Goal: Information Seeking & Learning: Learn about a topic

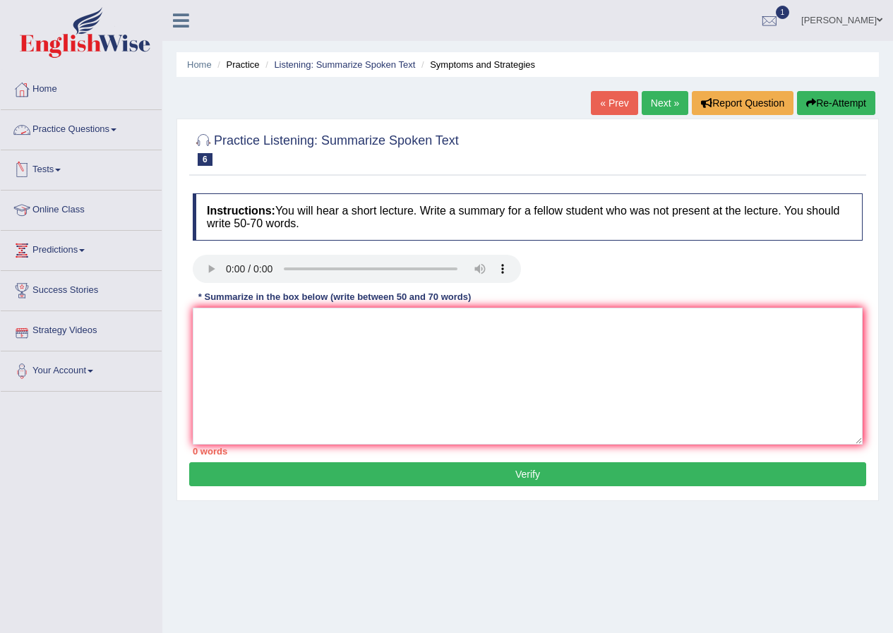
click at [100, 129] on link "Practice Questions" at bounding box center [81, 127] width 161 height 35
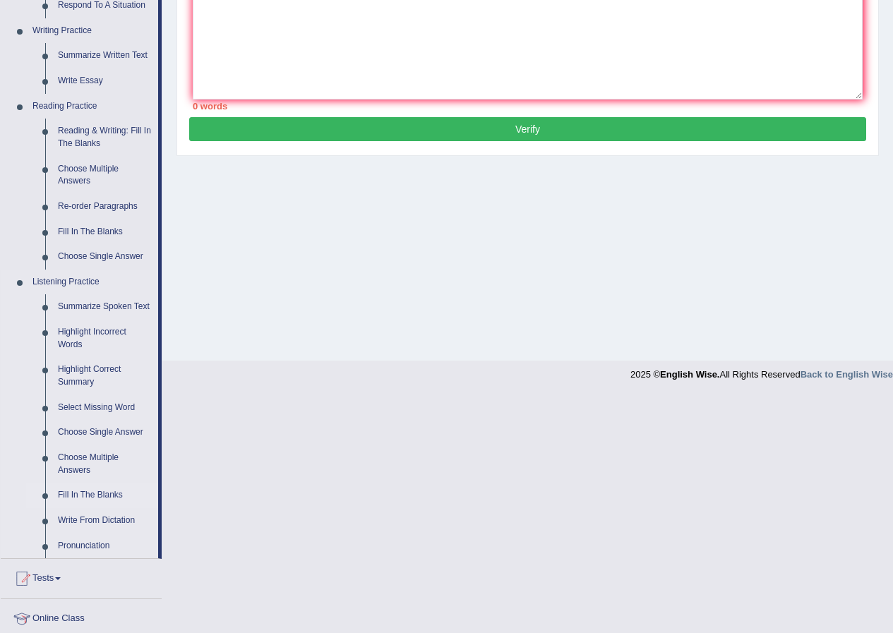
scroll to position [353, 0]
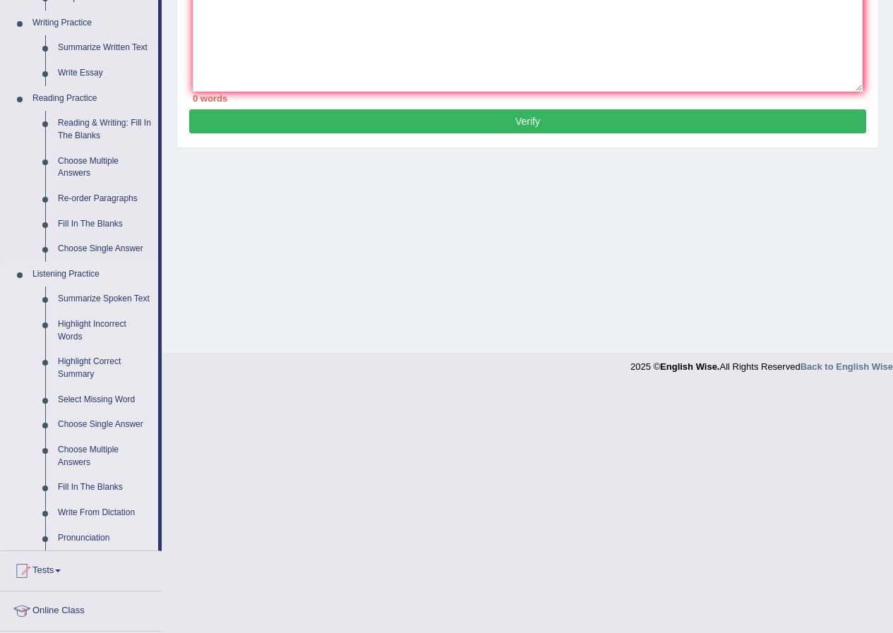
click at [109, 515] on link "Write From Dictation" at bounding box center [105, 513] width 107 height 25
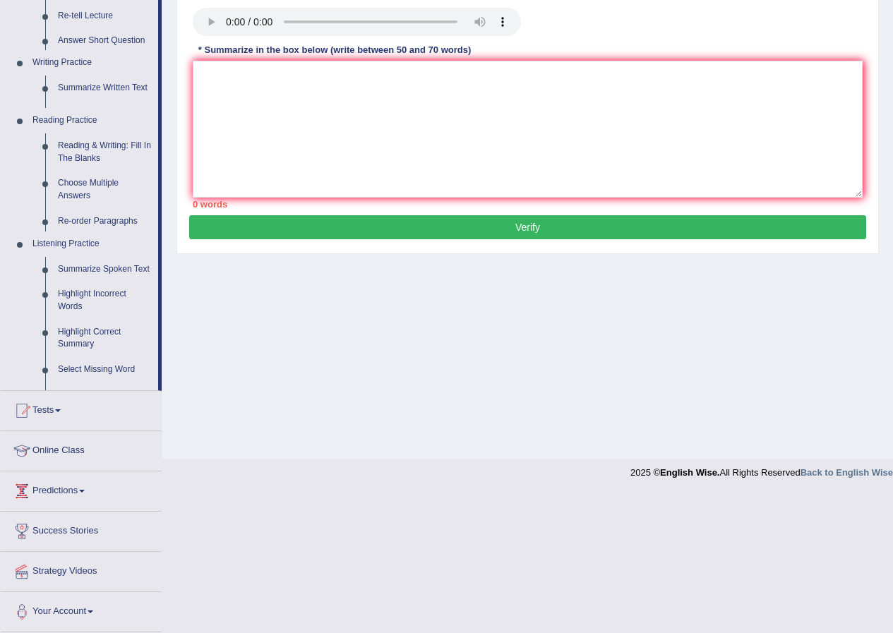
scroll to position [108, 0]
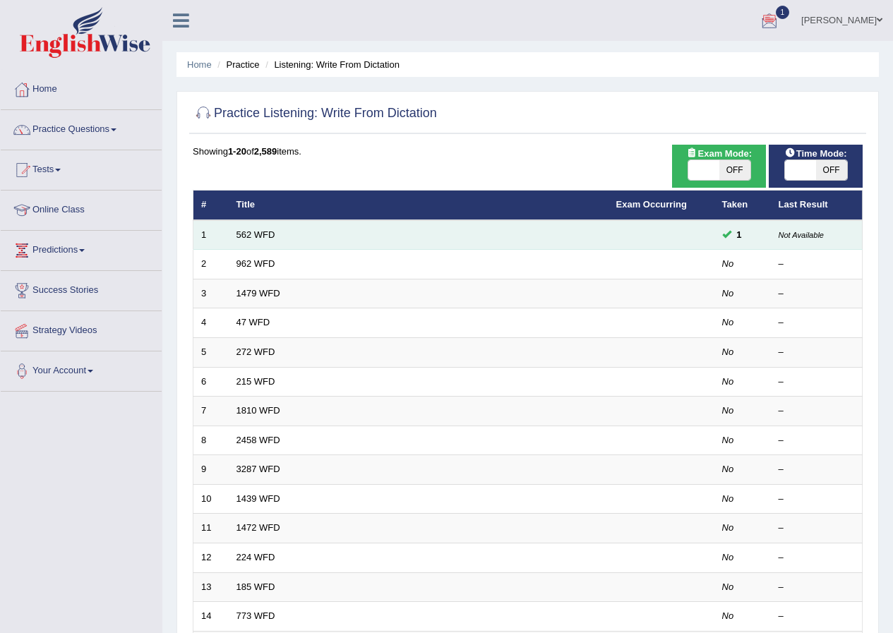
click at [301, 237] on td "562 WFD" at bounding box center [419, 235] width 380 height 30
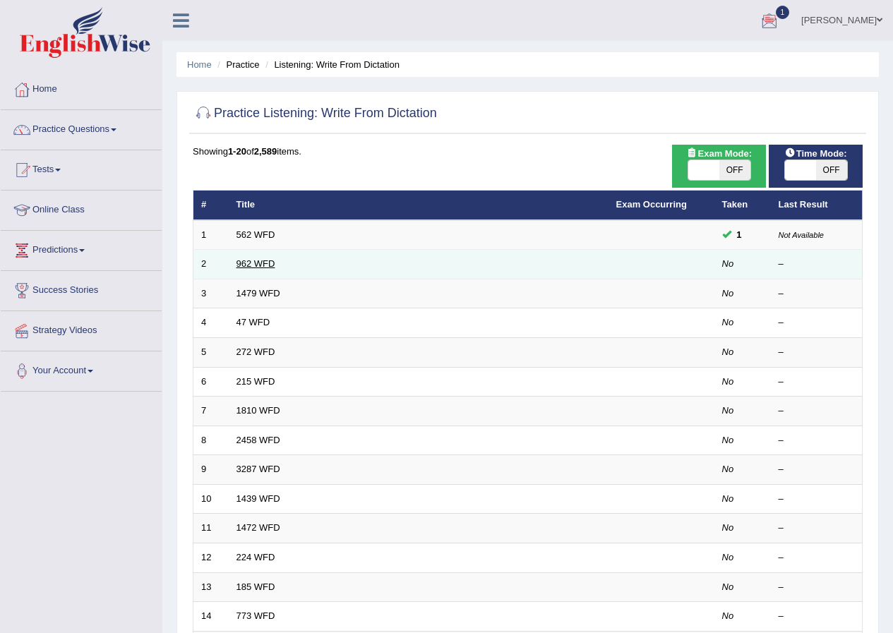
click at [244, 268] on link "962 WFD" at bounding box center [256, 263] width 39 height 11
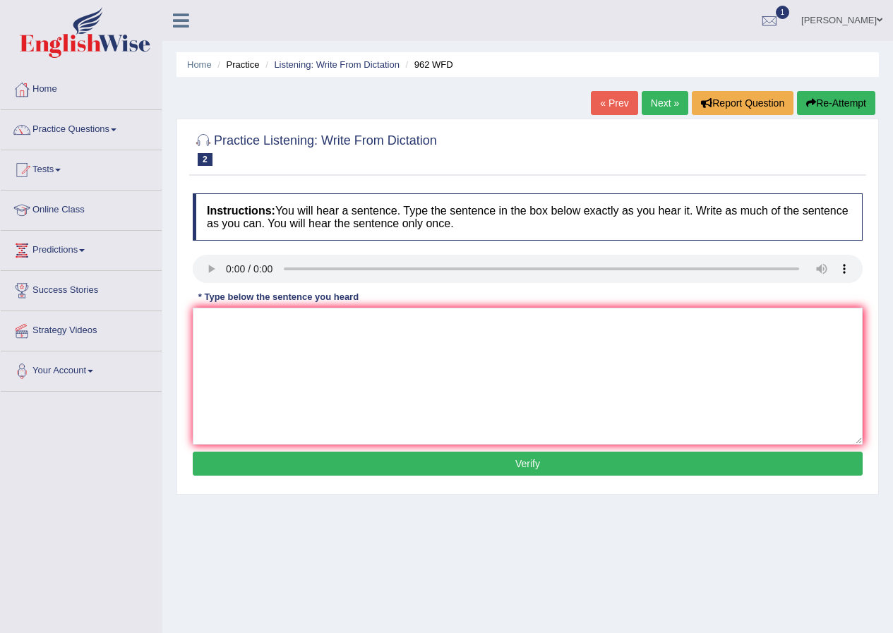
click at [660, 93] on link "Next »" at bounding box center [665, 103] width 47 height 24
click at [667, 100] on link "Next »" at bounding box center [665, 103] width 47 height 24
click at [649, 108] on link "Next »" at bounding box center [665, 103] width 47 height 24
click at [520, 328] on textarea at bounding box center [528, 376] width 670 height 137
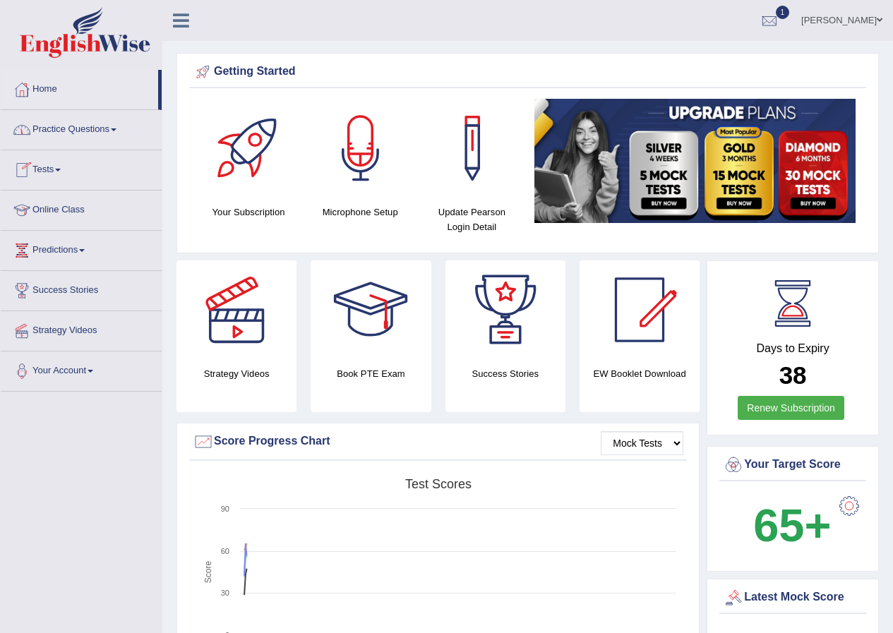
click at [64, 136] on link "Practice Questions" at bounding box center [81, 127] width 161 height 35
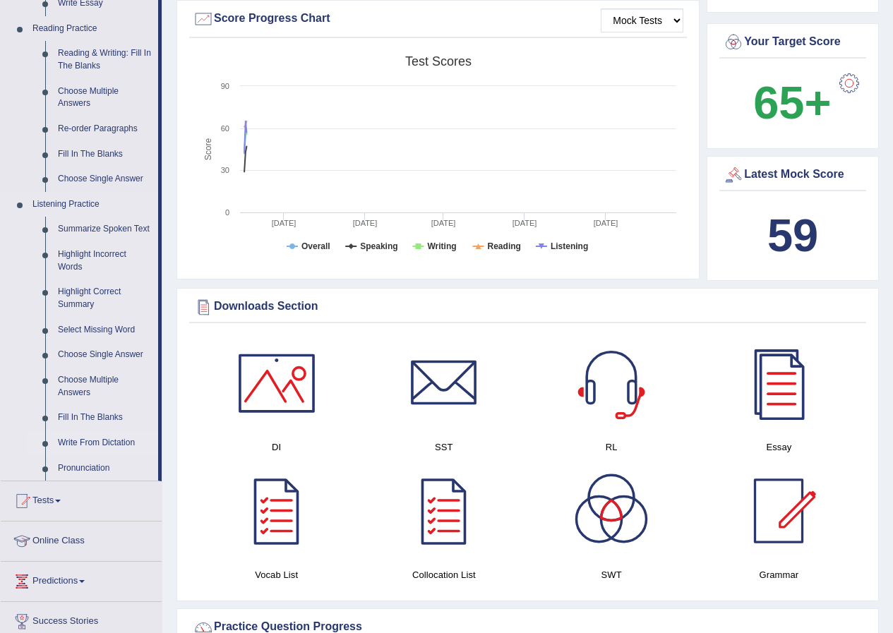
scroll to position [424, 0]
click at [106, 439] on link "Write From Dictation" at bounding box center [105, 442] width 107 height 25
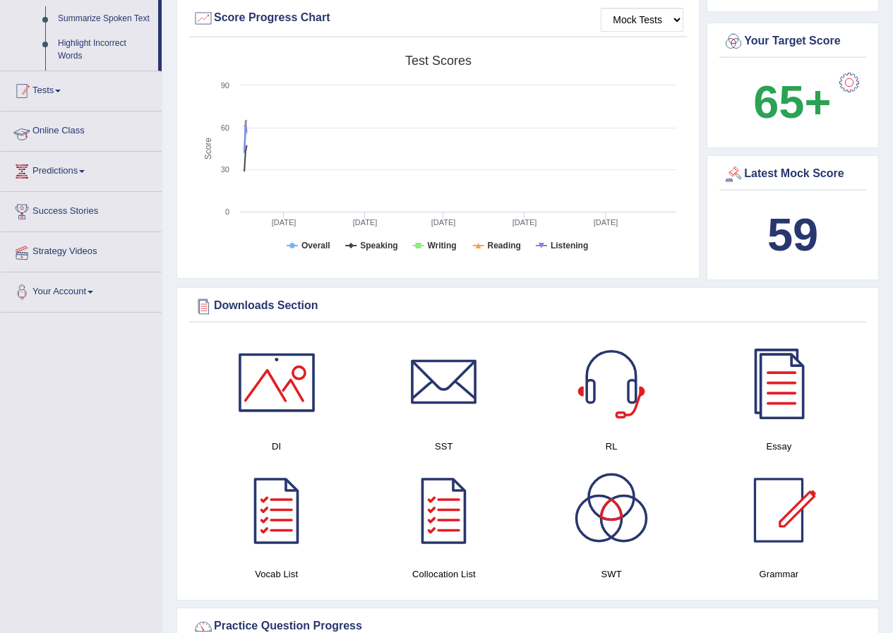
scroll to position [378, 0]
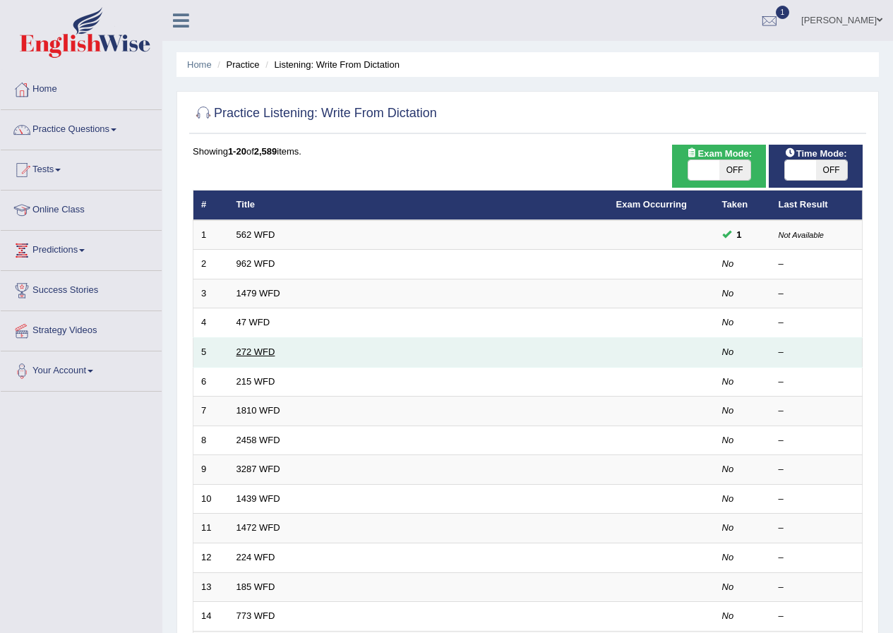
click at [255, 354] on link "272 WFD" at bounding box center [256, 352] width 39 height 11
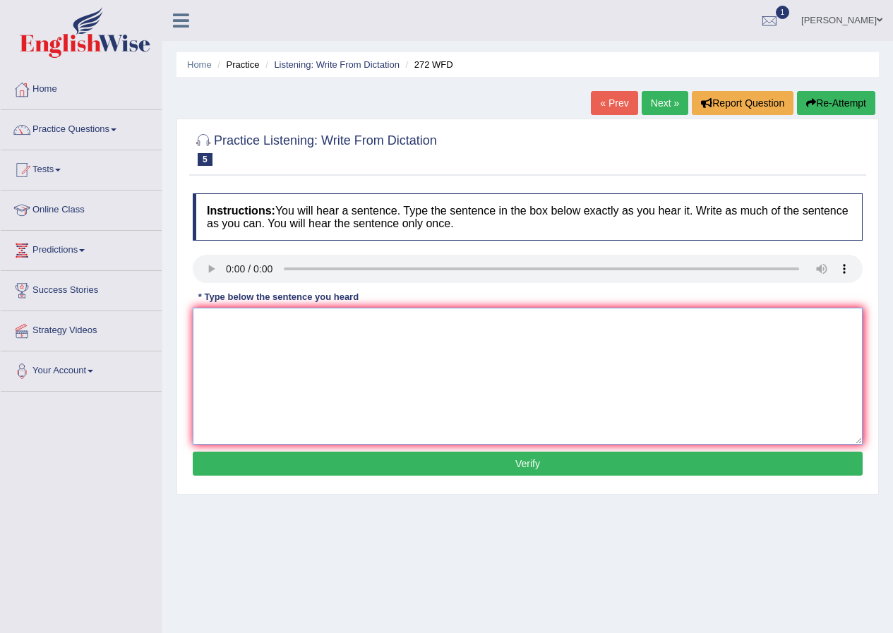
click at [330, 323] on textarea at bounding box center [528, 376] width 670 height 137
click at [606, 108] on link "« Prev" at bounding box center [614, 103] width 47 height 24
click at [275, 330] on textarea at bounding box center [528, 376] width 670 height 137
click at [254, 69] on li "Practice" at bounding box center [236, 64] width 45 height 13
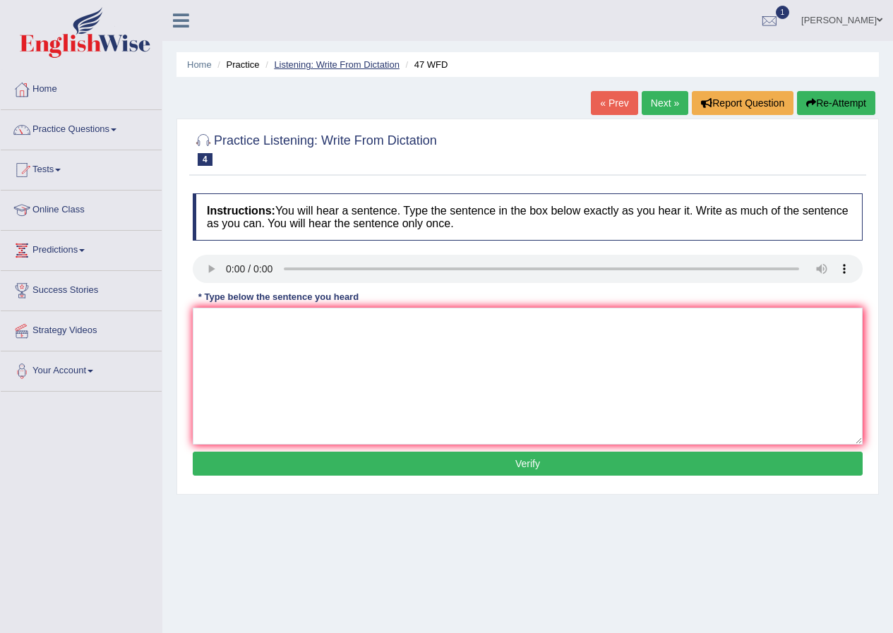
click at [328, 63] on link "Listening: Write From Dictation" at bounding box center [337, 64] width 126 height 11
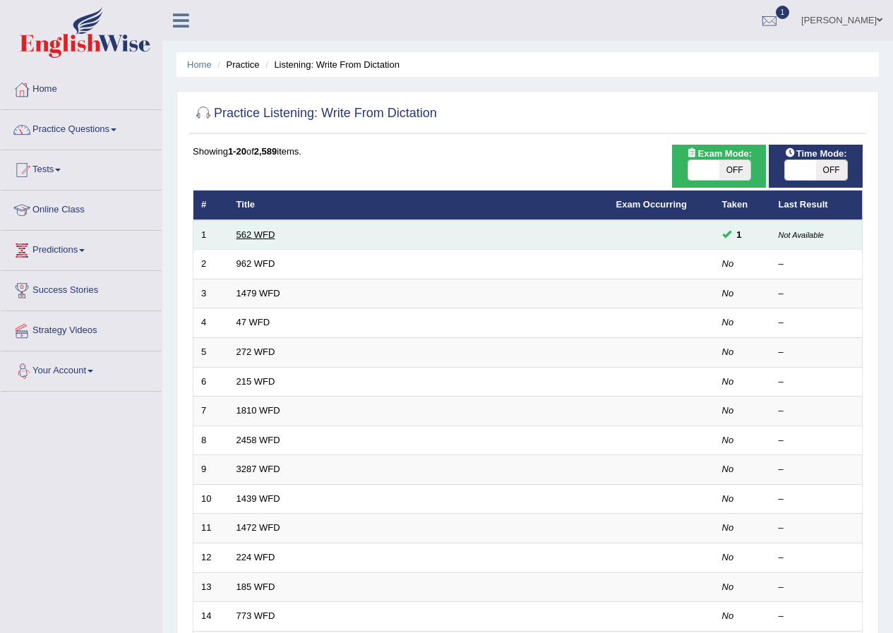
click at [244, 239] on link "562 WFD" at bounding box center [256, 234] width 39 height 11
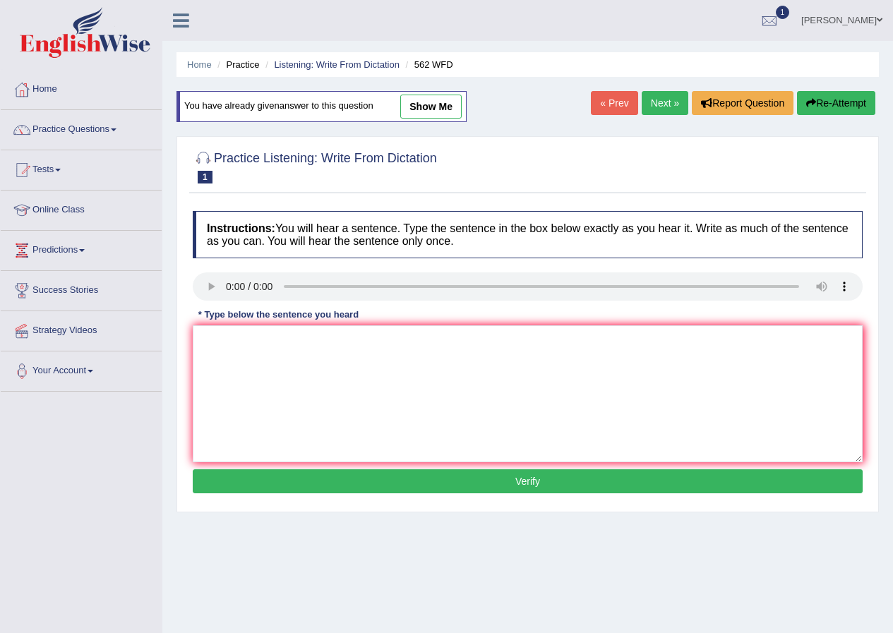
click at [424, 107] on link "show me" at bounding box center [430, 107] width 61 height 24
type textarea "The gap between the red porch is not decreased"
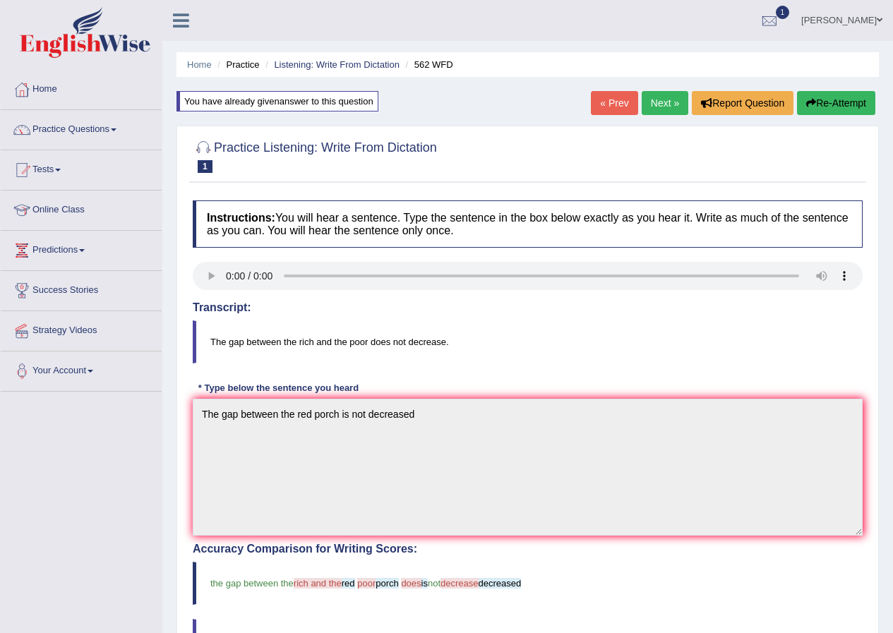
click at [650, 107] on link "Next »" at bounding box center [665, 103] width 47 height 24
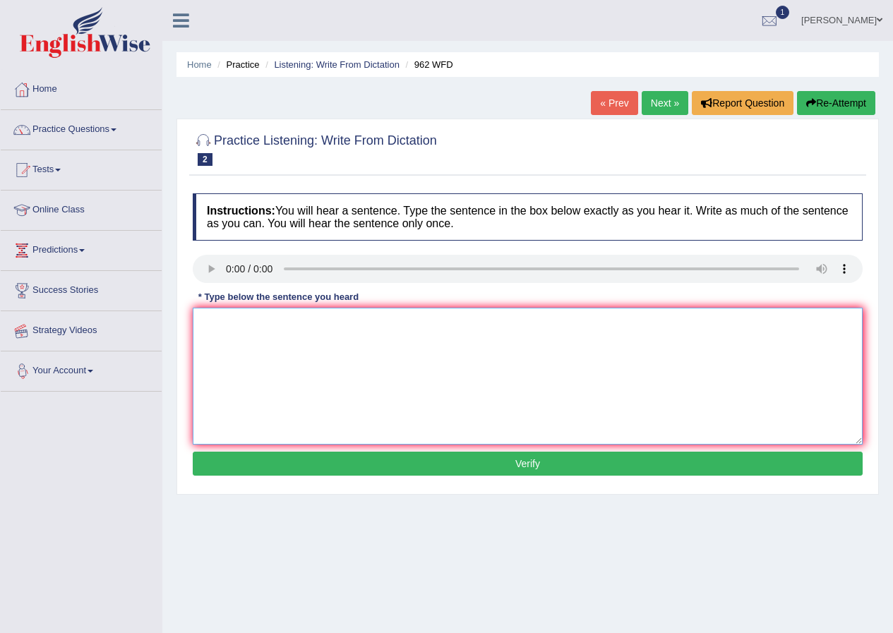
click at [302, 313] on textarea at bounding box center [528, 376] width 670 height 137
type textarea "If you have any questions question about the exam exams, please raise raises yo…"
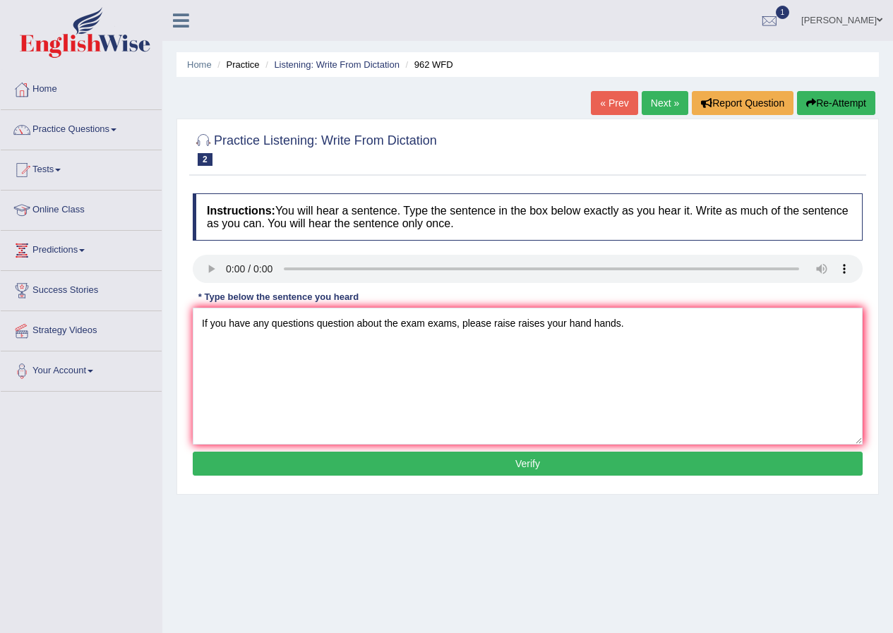
click at [552, 473] on button "Verify" at bounding box center [528, 464] width 670 height 24
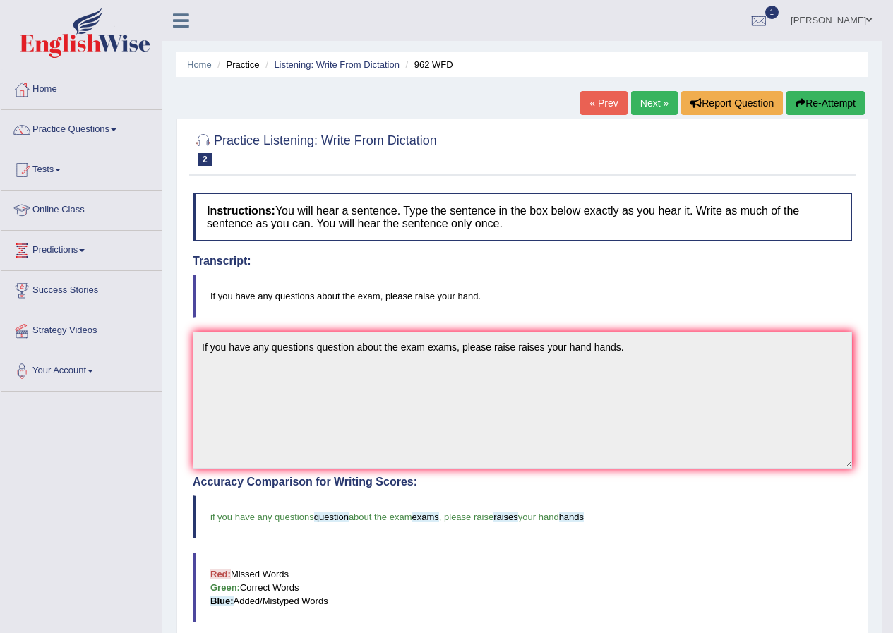
click at [648, 110] on link "Next »" at bounding box center [654, 103] width 47 height 24
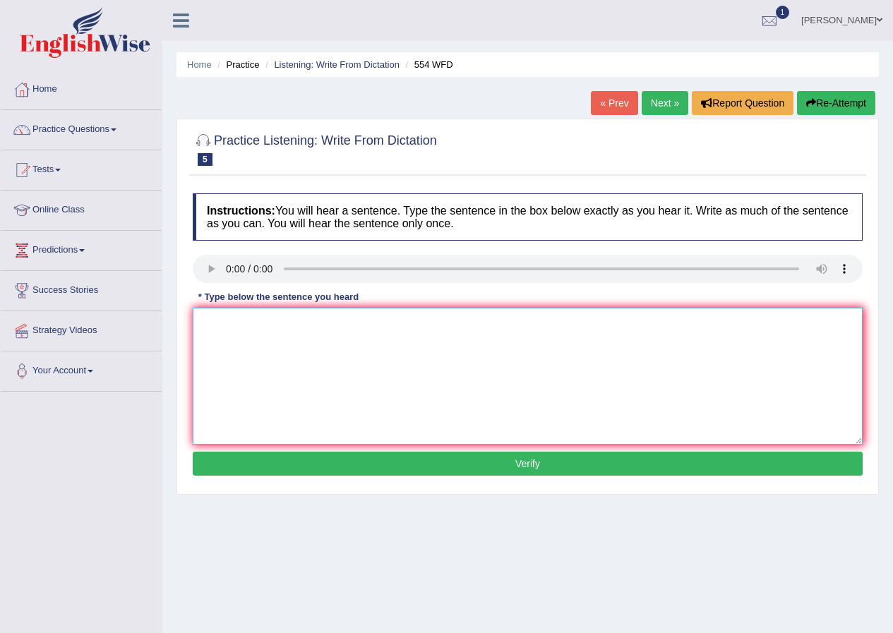
click at [342, 351] on textarea at bounding box center [528, 376] width 670 height 137
drag, startPoint x: 310, startPoint y: 323, endPoint x: 335, endPoint y: 323, distance: 25.4
click at [311, 323] on textarea "We are able to work in a team." at bounding box center [528, 376] width 670 height 137
click at [291, 330] on textarea "We are able to work in a the team." at bounding box center [528, 376] width 670 height 137
click at [301, 328] on textarea "We are able to work in a the team." at bounding box center [528, 376] width 670 height 137
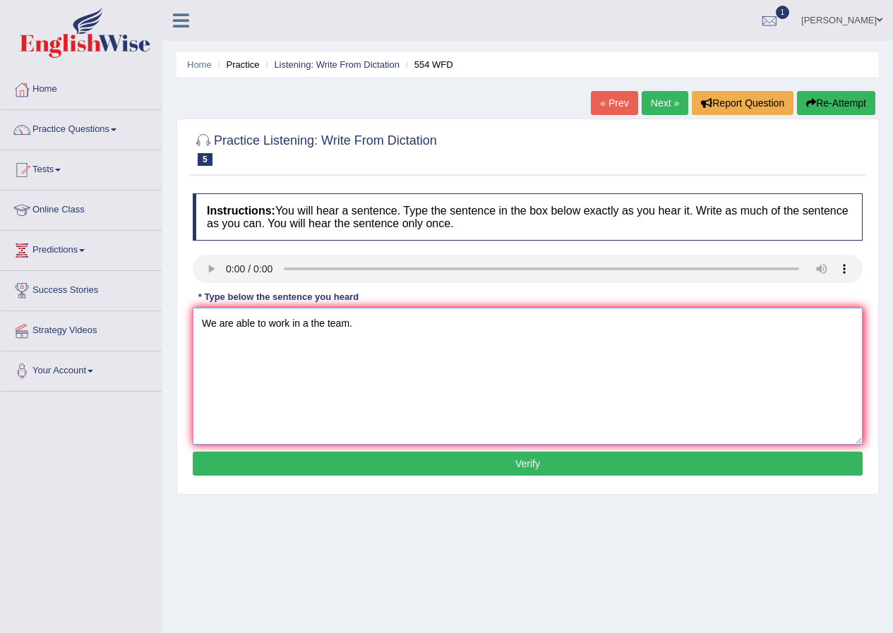
click at [327, 330] on textarea "We are able to work in a the team." at bounding box center [528, 376] width 670 height 137
type textarea "We are able to work in a the teams team."
click at [465, 456] on button "Verify" at bounding box center [528, 464] width 670 height 24
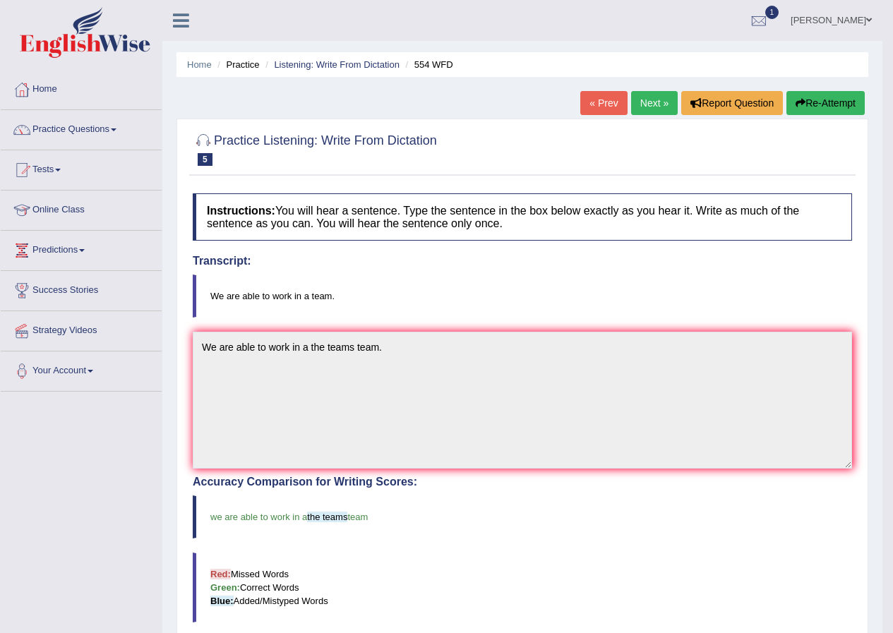
click at [650, 112] on link "Next »" at bounding box center [654, 103] width 47 height 24
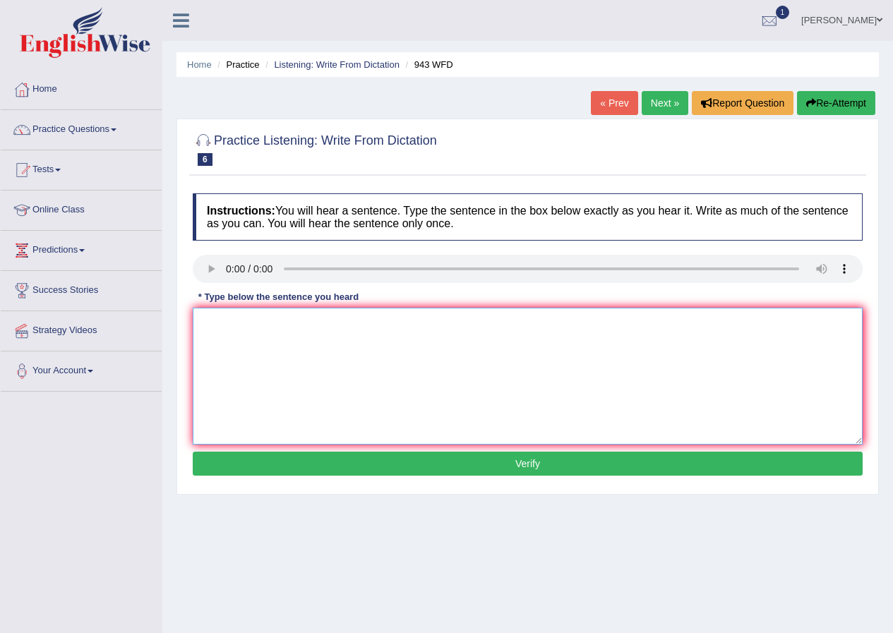
click at [481, 352] on textarea at bounding box center [528, 376] width 670 height 137
click at [422, 328] on textarea "Farming methane across the world has developed recently" at bounding box center [528, 376] width 670 height 137
click at [499, 329] on textarea "Farming methane across the world has developed develop recently" at bounding box center [528, 376] width 670 height 137
type textarea "Farming methane across the world has developed develop recently."
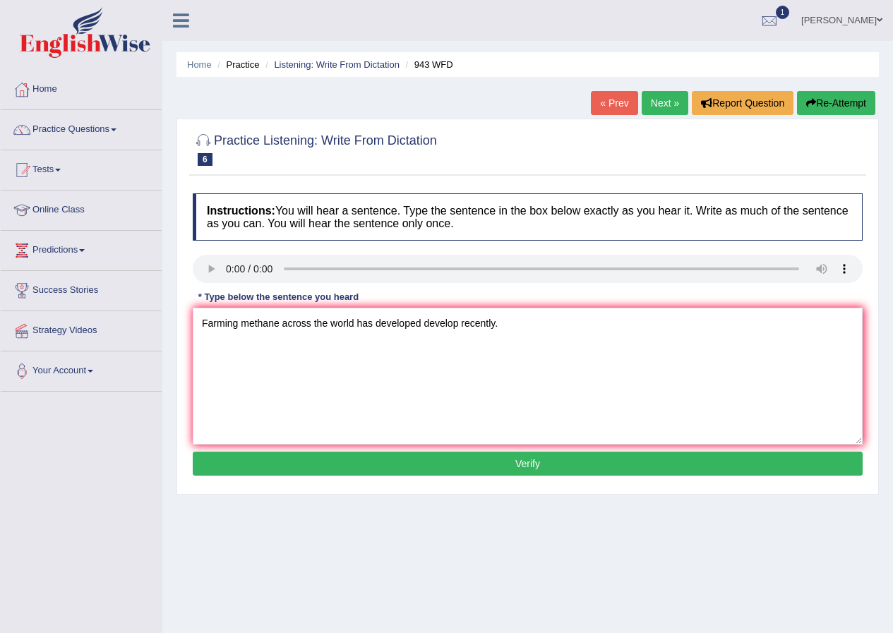
click at [599, 461] on button "Verify" at bounding box center [528, 464] width 670 height 24
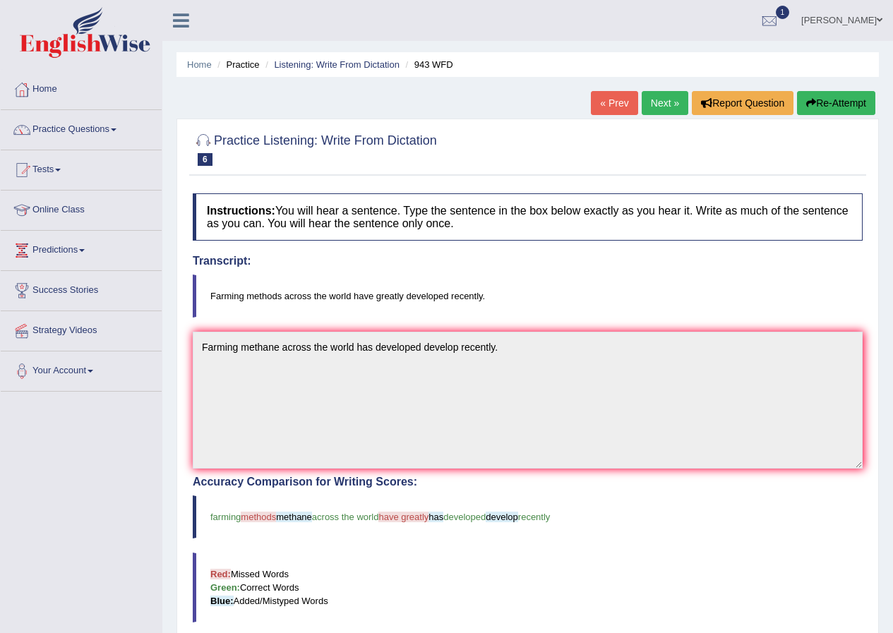
click at [664, 104] on link "Next »" at bounding box center [665, 103] width 47 height 24
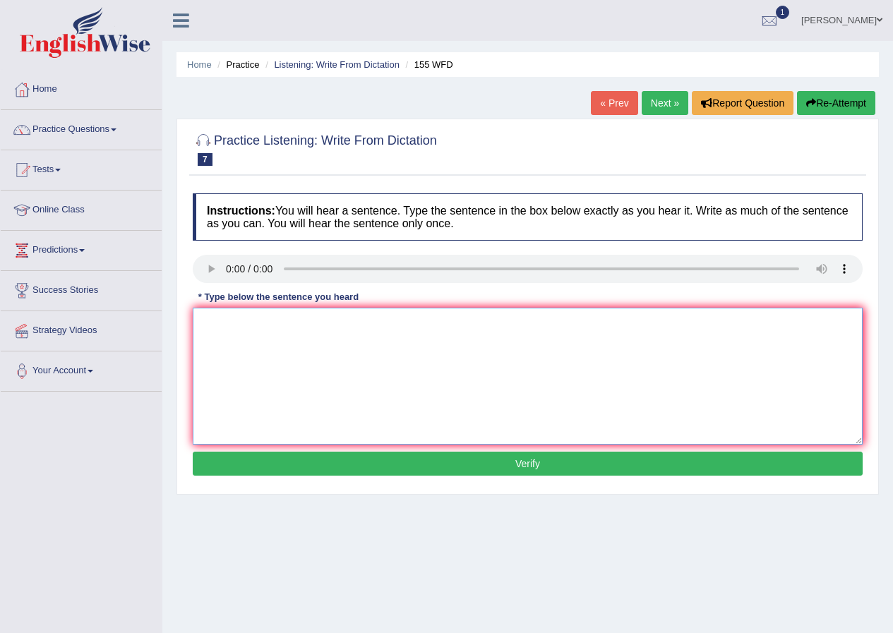
click at [294, 367] on textarea at bounding box center [528, 376] width 670 height 137
click at [422, 326] on textarea "Important details of the argument have" at bounding box center [528, 376] width 670 height 137
click at [285, 324] on textarea "Important details of the argument are missing in the summary." at bounding box center [528, 376] width 670 height 137
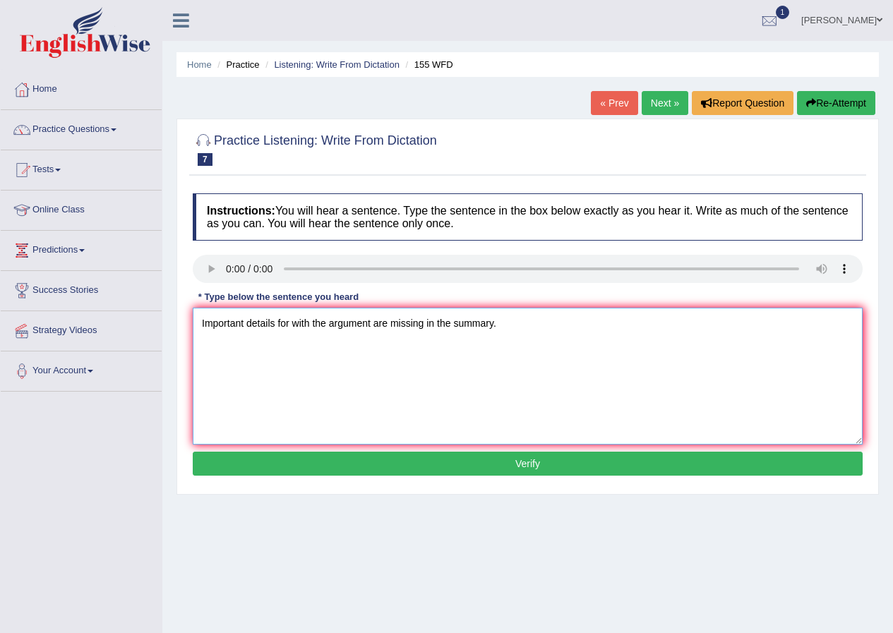
click at [371, 323] on textarea "Important details for with the argument are missing in the summary." at bounding box center [528, 376] width 670 height 137
click at [369, 323] on textarea "Important details for with the argument are missing in the summary." at bounding box center [528, 376] width 670 height 137
click at [280, 324] on textarea "Important details for with the argument are missing in the summary." at bounding box center [528, 376] width 670 height 137
click at [386, 328] on textarea "Important details of for with the argument are missing in the summary." at bounding box center [528, 376] width 670 height 137
type textarea "Important details of for with the argument arguments is are missing in the summ…"
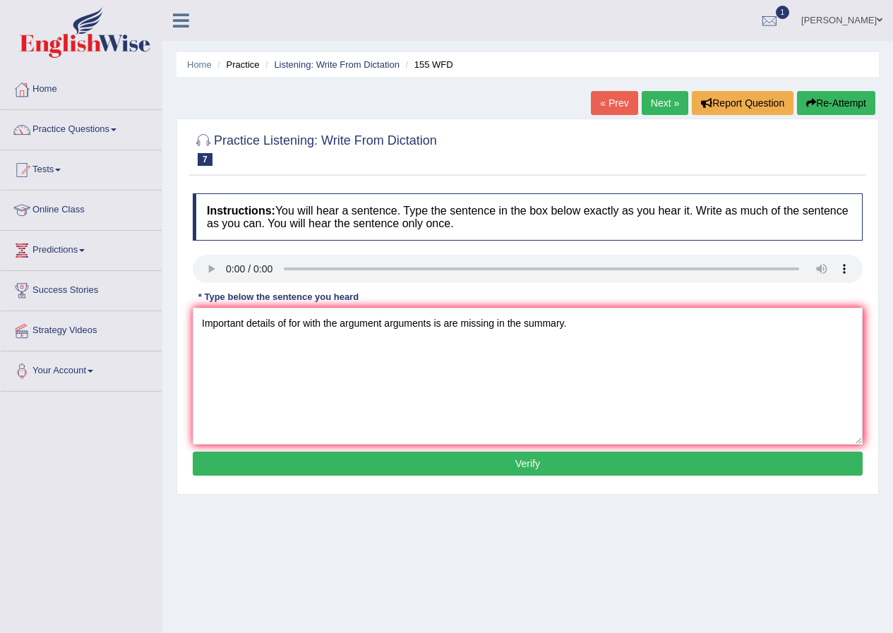
click at [542, 465] on button "Verify" at bounding box center [528, 464] width 670 height 24
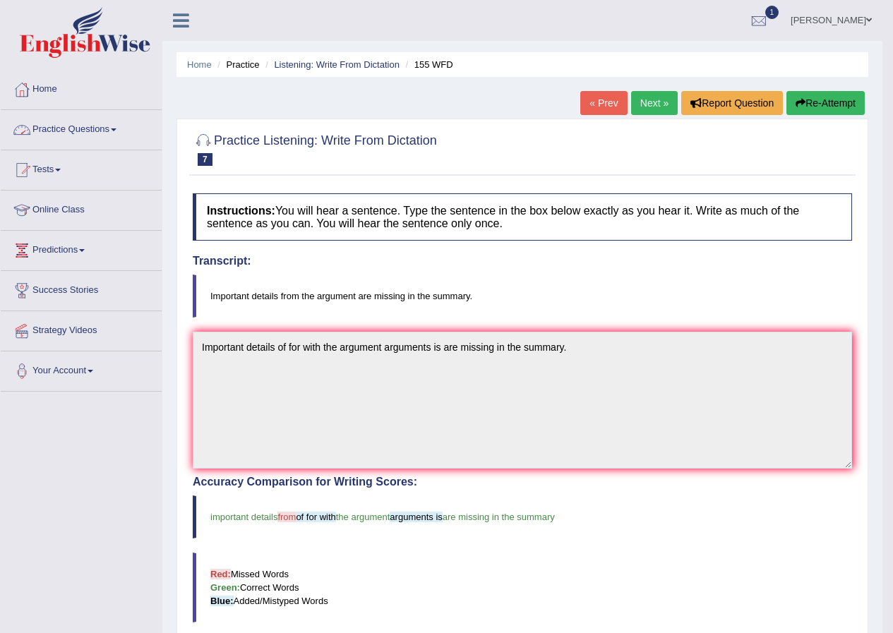
click at [113, 134] on link "Practice Questions" at bounding box center [81, 127] width 161 height 35
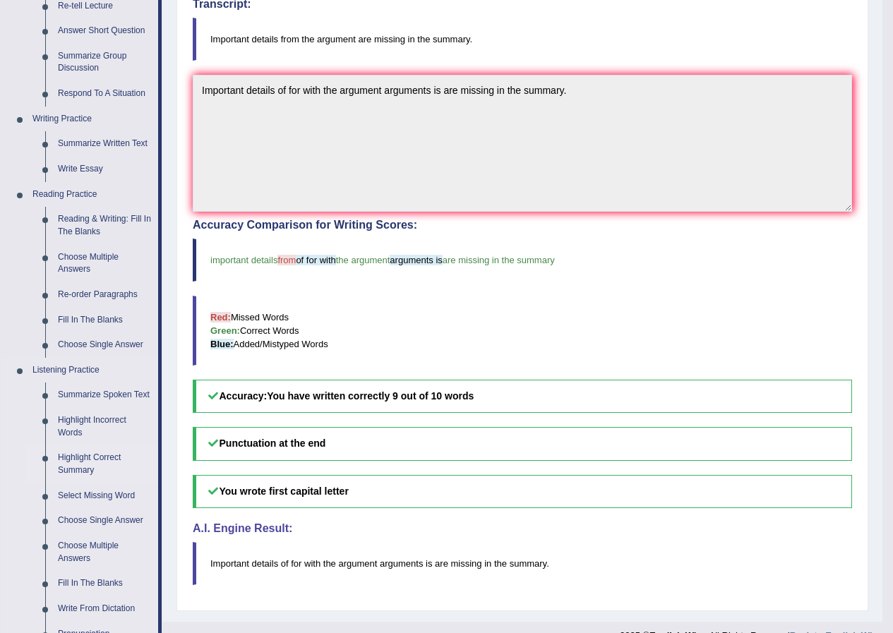
scroll to position [282, 0]
